Goal: Task Accomplishment & Management: Use online tool/utility

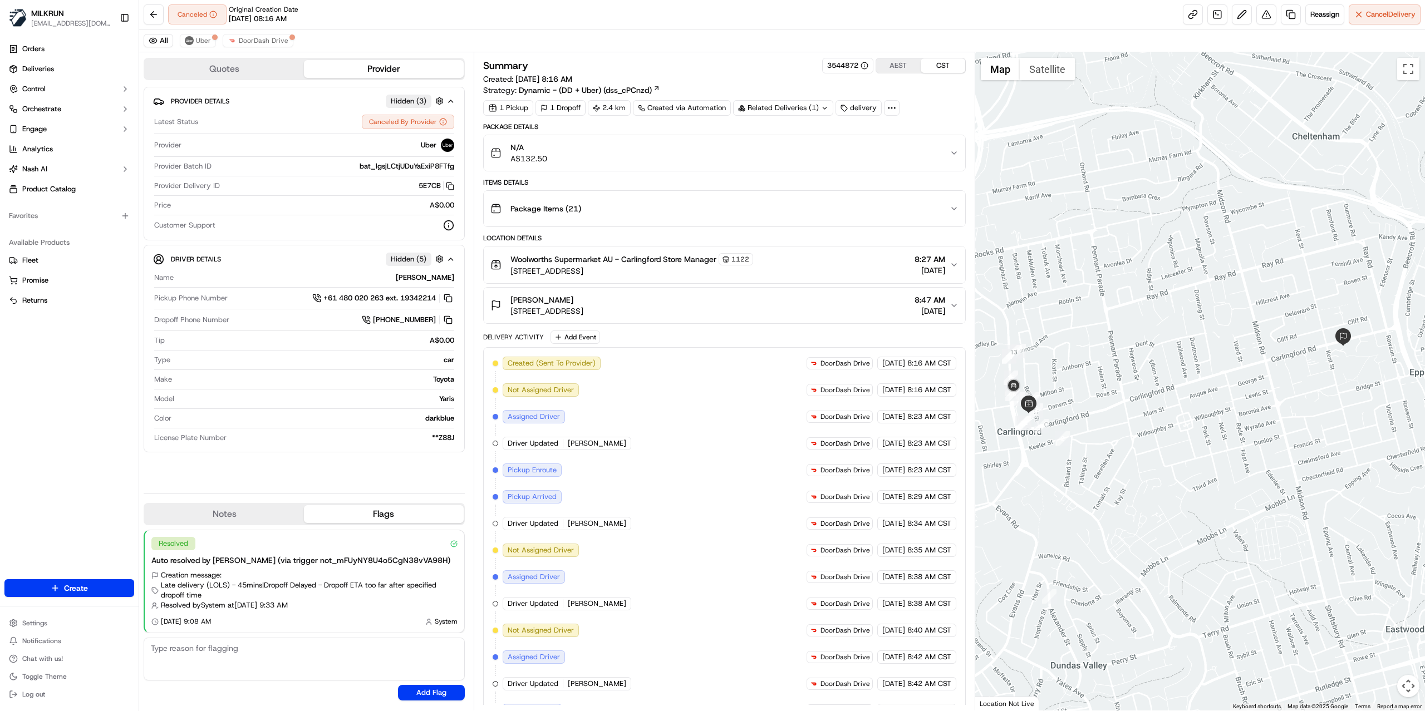
click at [817, 111] on div "Related Deliveries (1)" at bounding box center [783, 108] width 100 height 16
click at [817, 111] on div "Related Deliveries (2)" at bounding box center [783, 108] width 100 height 16
click at [244, 42] on span "DoorDash Drive" at bounding box center [264, 40] width 50 height 9
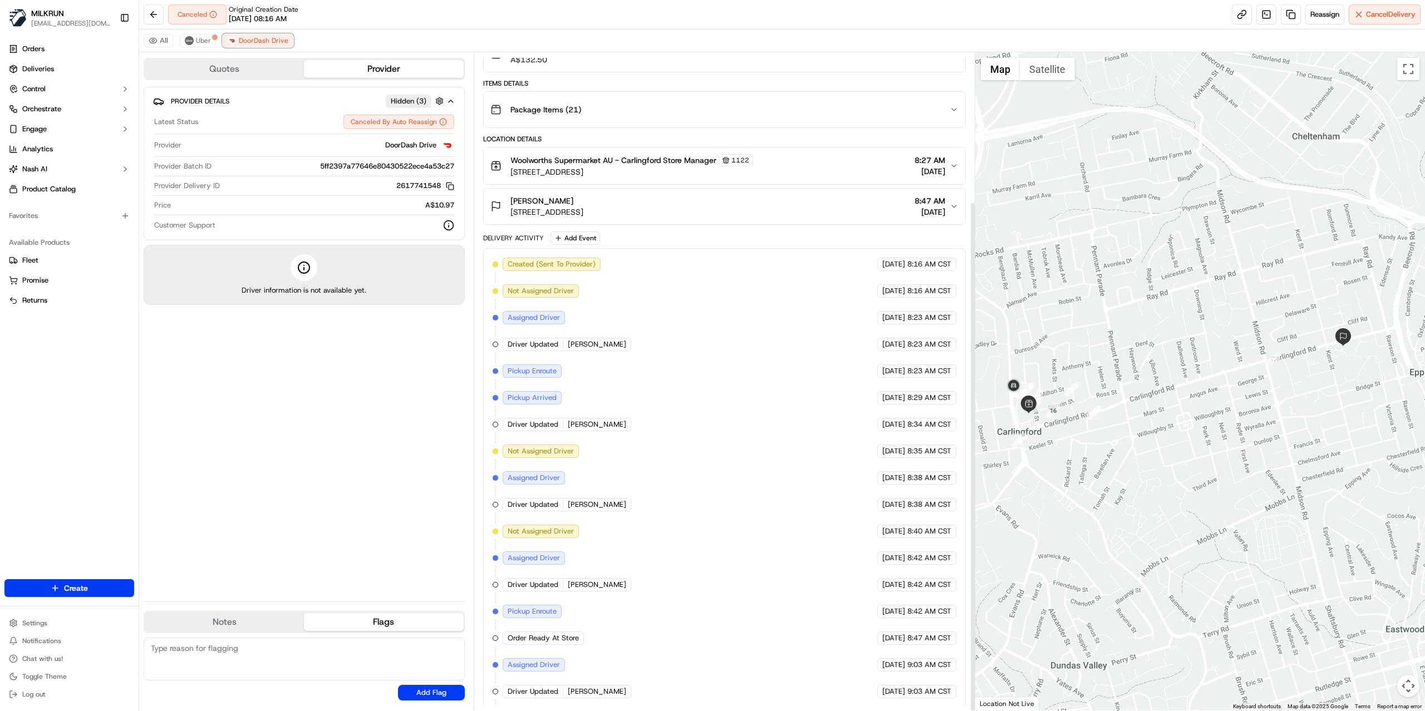
scroll to position [192, 0]
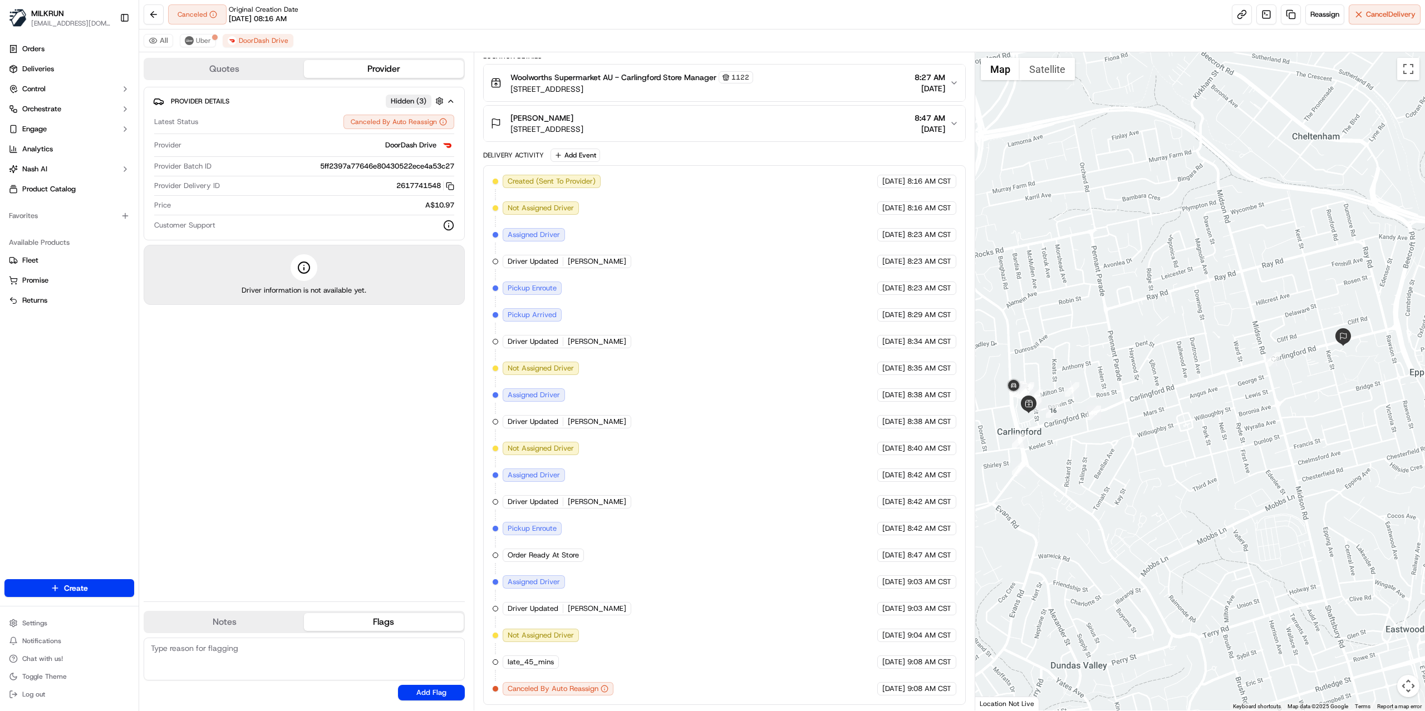
click at [192, 50] on div "All Uber DoorDash Drive" at bounding box center [781, 40] width 1285 height 23
click at [196, 45] on span "Uber" at bounding box center [203, 40] width 15 height 9
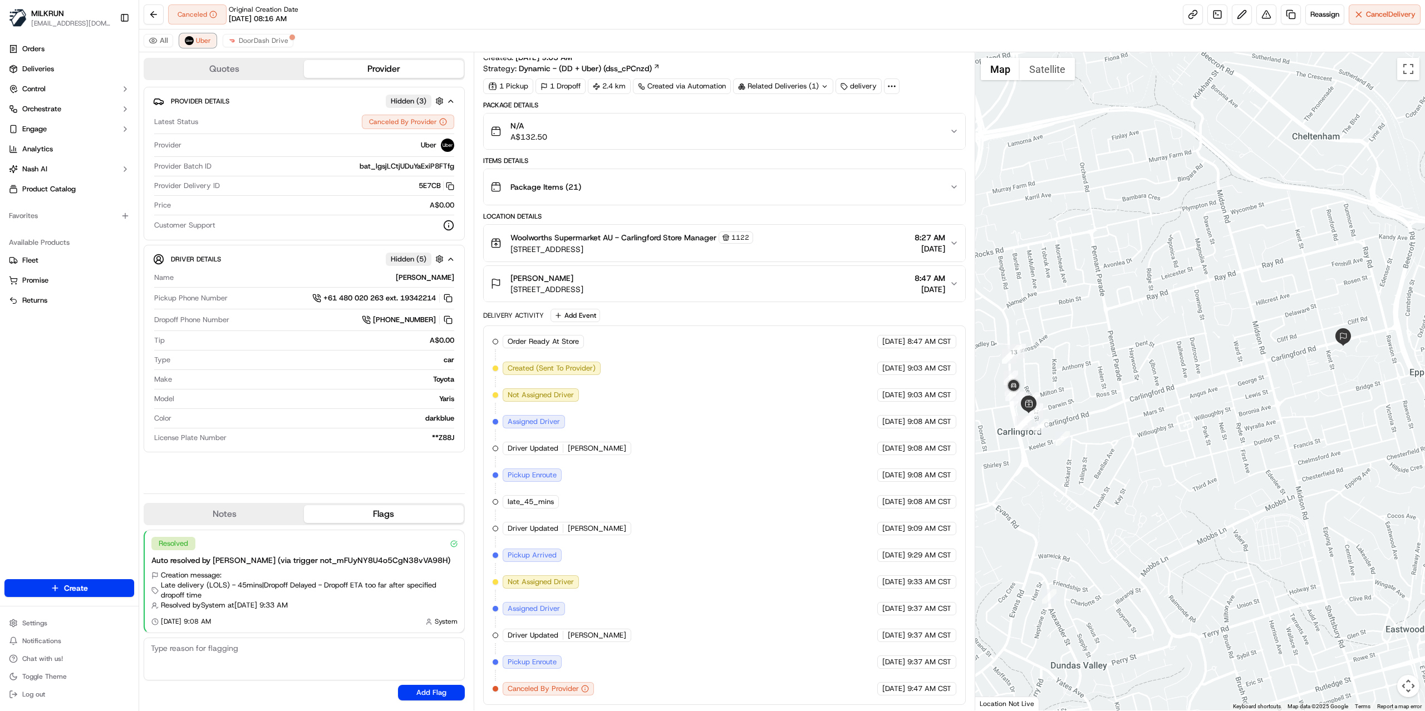
scroll to position [0, 0]
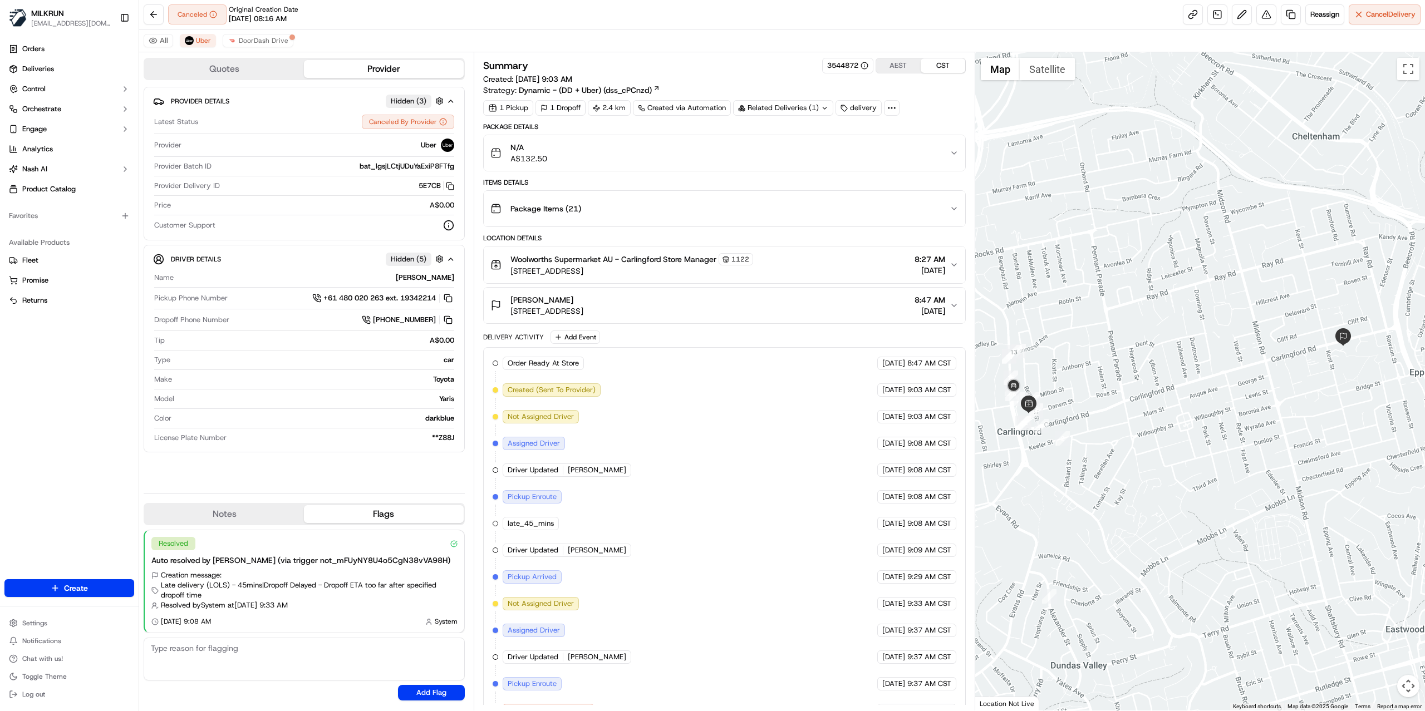
drag, startPoint x: 625, startPoint y: 265, endPoint x: 648, endPoint y: 269, distance: 22.7
click at [648, 269] on div "Woolworths Supermarket AU - Carlingford Store Manager [STREET_ADDRESS]" at bounding box center [631, 264] width 243 height 23
click at [628, 261] on span "Woolworths Supermarket AU - Carlingford Store Manager" at bounding box center [613, 259] width 206 height 11
drag, startPoint x: 623, startPoint y: 261, endPoint x: 659, endPoint y: 265, distance: 36.4
click at [659, 265] on span "Woolworths Supermarket AU - Carlingford Store Manager" at bounding box center [613, 259] width 206 height 11
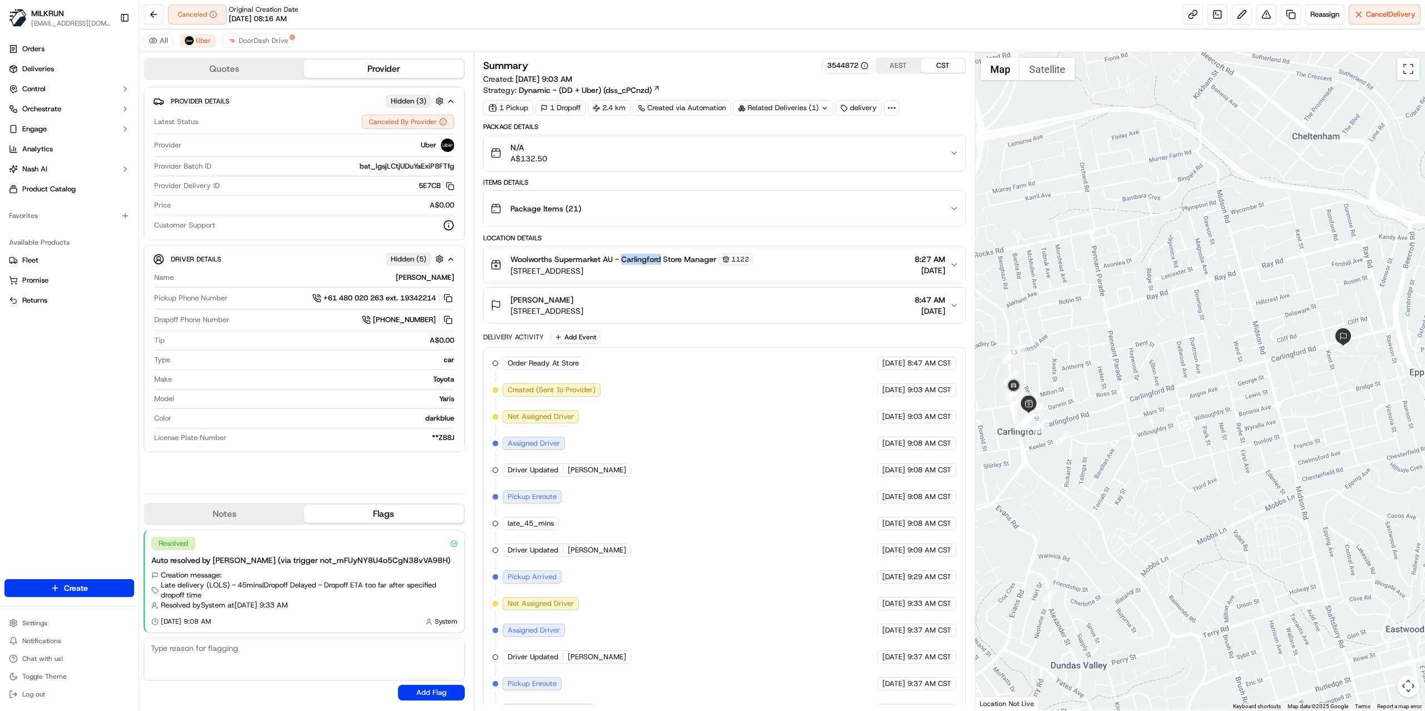
copy span "Carlingford"
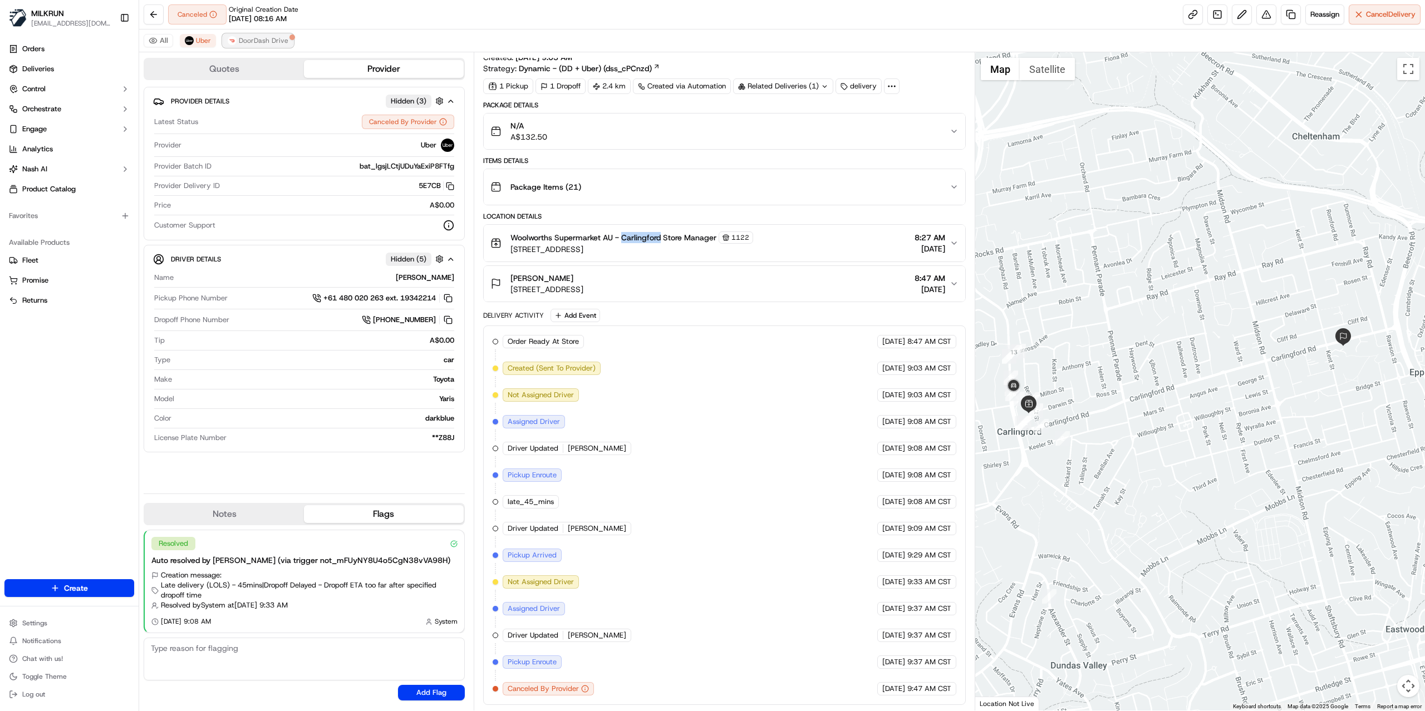
click at [272, 41] on span "DoorDash Drive" at bounding box center [264, 40] width 50 height 9
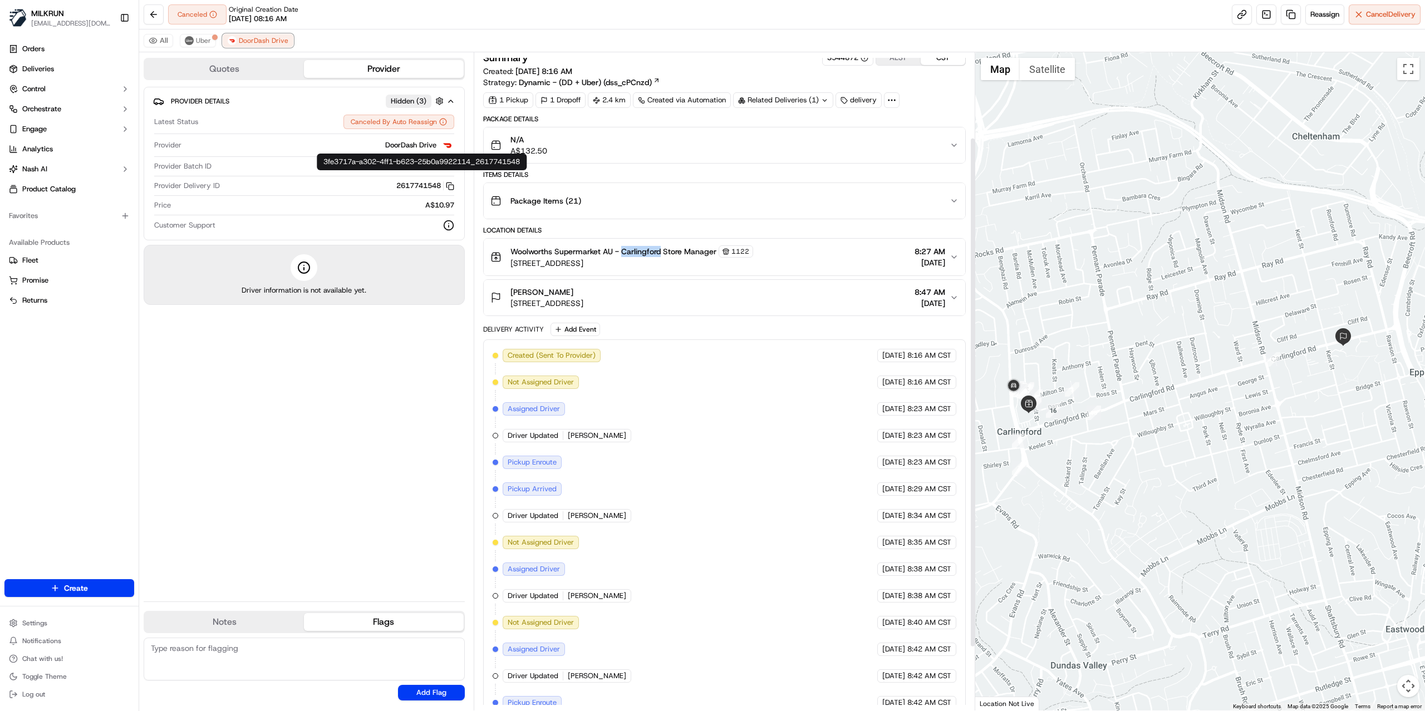
scroll to position [0, 0]
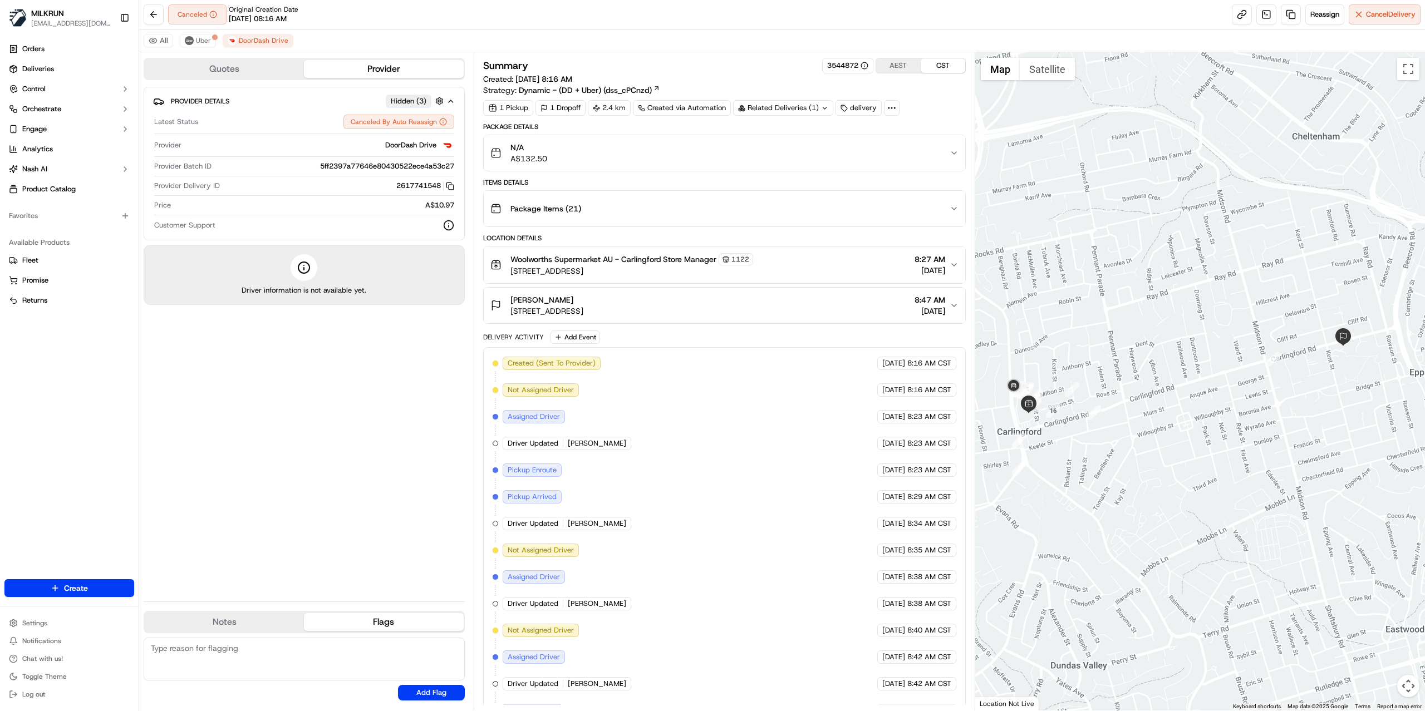
click at [792, 114] on div "Related Deliveries (1)" at bounding box center [783, 108] width 100 height 16
